Goal: Transaction & Acquisition: Subscribe to service/newsletter

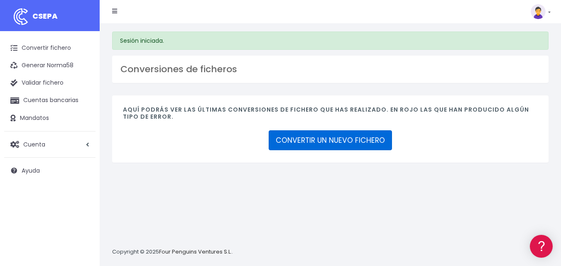
click at [319, 139] on link "CONVERTIR UN NUEVO FICHERO" at bounding box center [329, 140] width 123 height 20
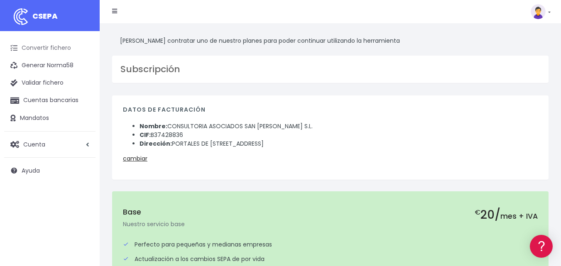
click at [46, 49] on link "Convertir fichero" at bounding box center [49, 47] width 91 height 17
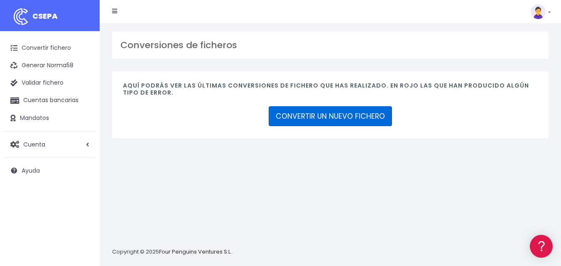
click at [332, 116] on link "CONVERTIR UN NUEVO FICHERO" at bounding box center [329, 116] width 123 height 20
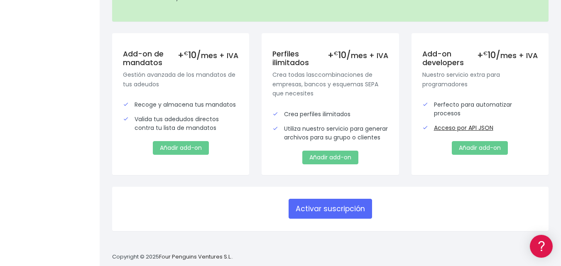
scroll to position [312, 0]
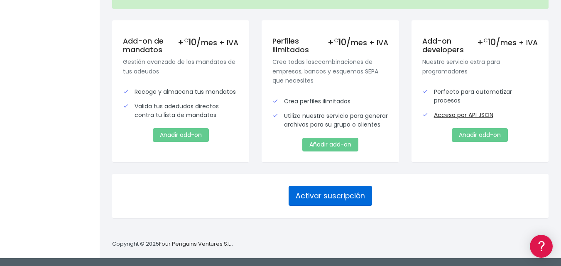
click at [323, 199] on button "Activar suscripción" at bounding box center [329, 196] width 83 height 20
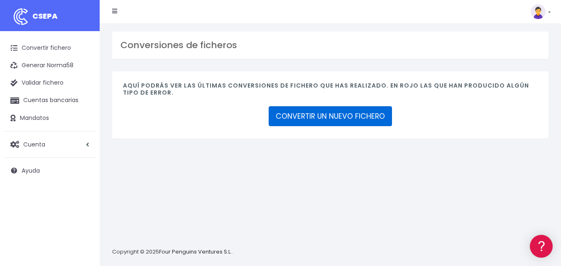
click at [351, 122] on link "CONVERTIR UN NUEVO FICHERO" at bounding box center [329, 116] width 123 height 20
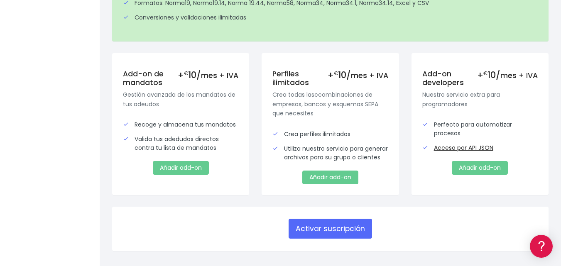
scroll to position [312, 0]
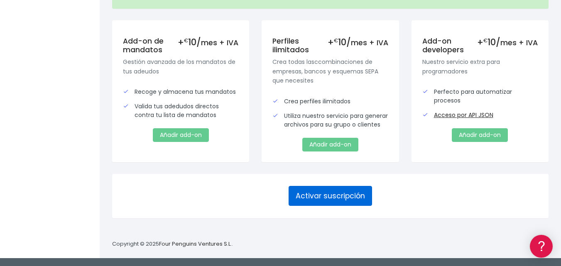
click at [339, 193] on button "Activar suscripción" at bounding box center [329, 196] width 83 height 20
